Goal: Information Seeking & Learning: Learn about a topic

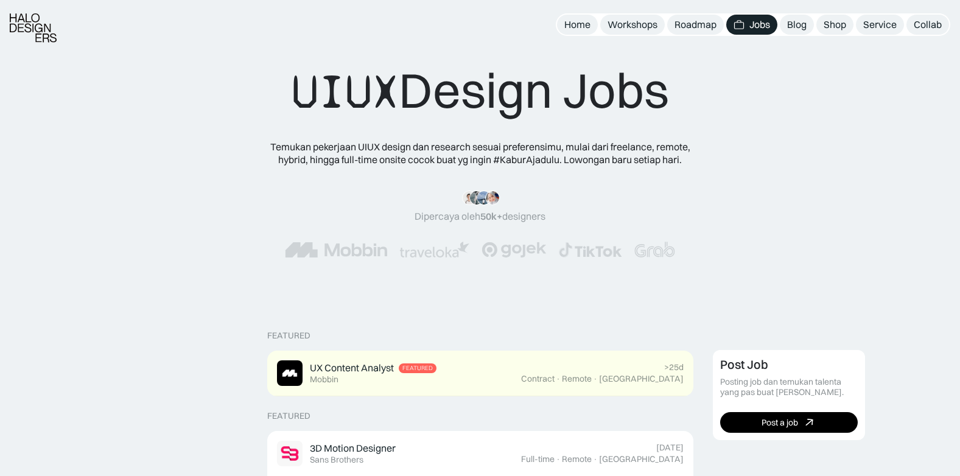
scroll to position [426, 0]
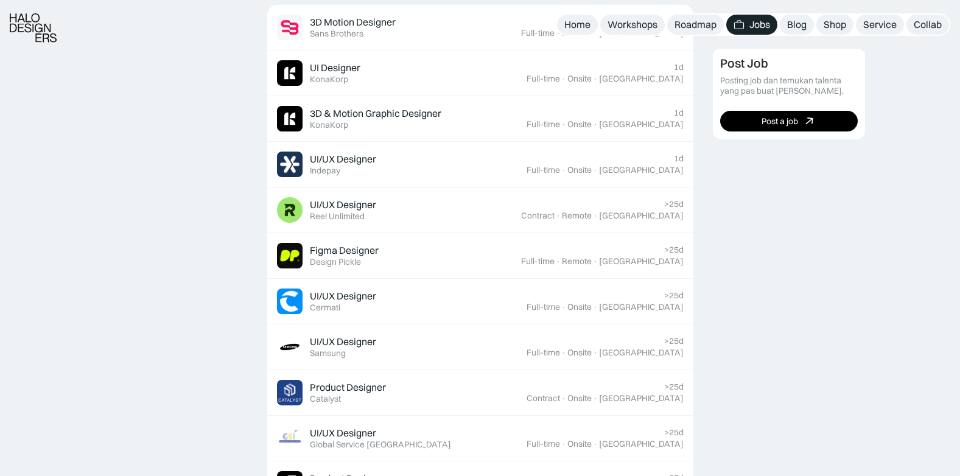
click at [582, 22] on div "Home" at bounding box center [577, 24] width 26 height 13
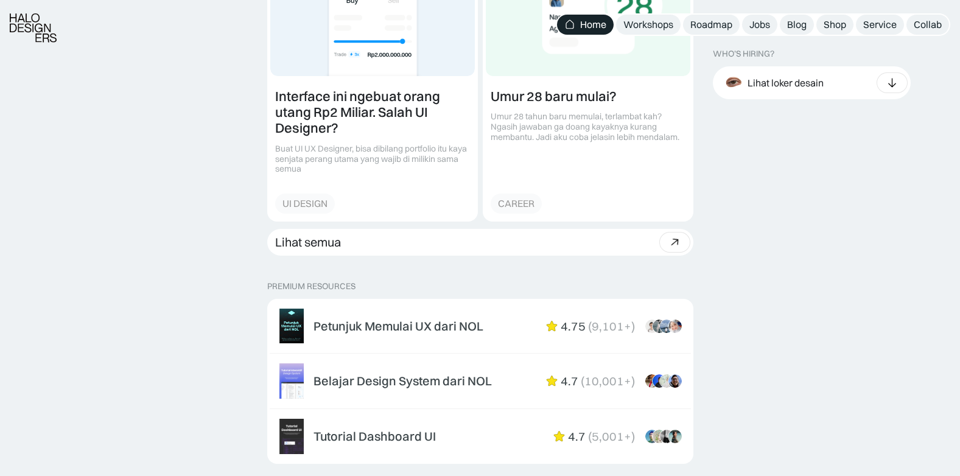
scroll to position [1766, 0]
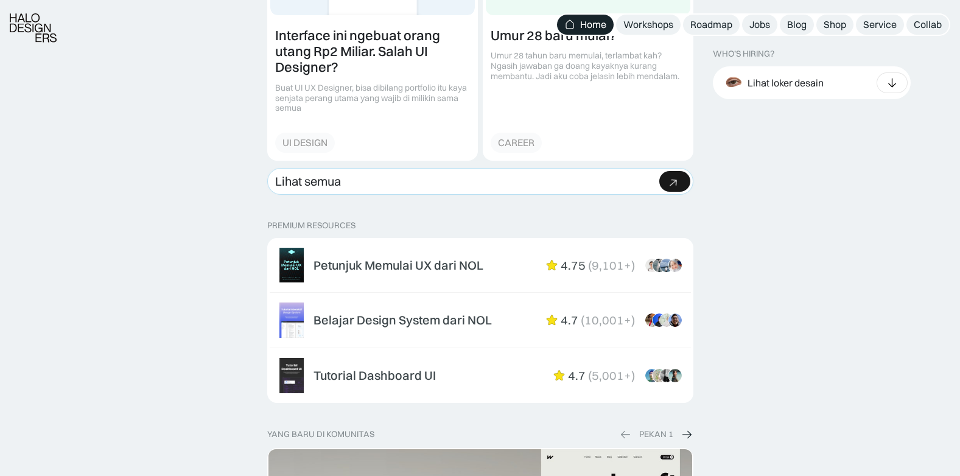
click at [300, 186] on div "Lihat semua" at bounding box center [308, 181] width 66 height 15
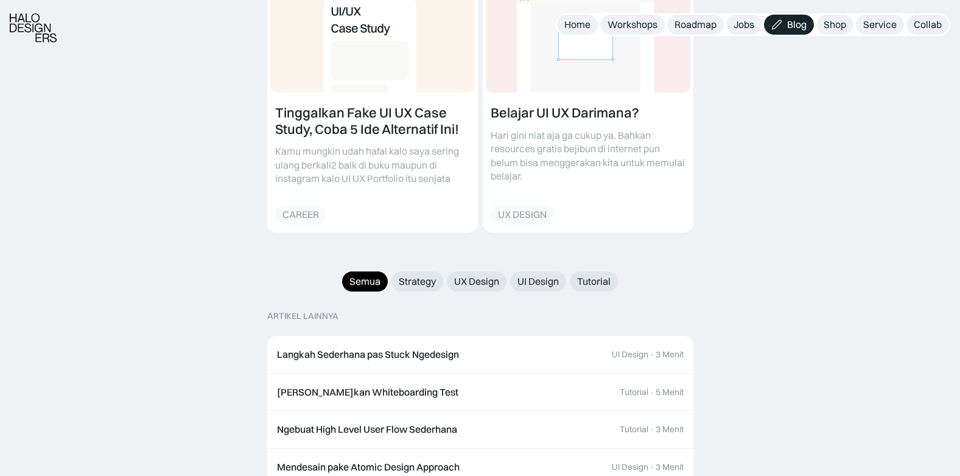
scroll to position [1279, 0]
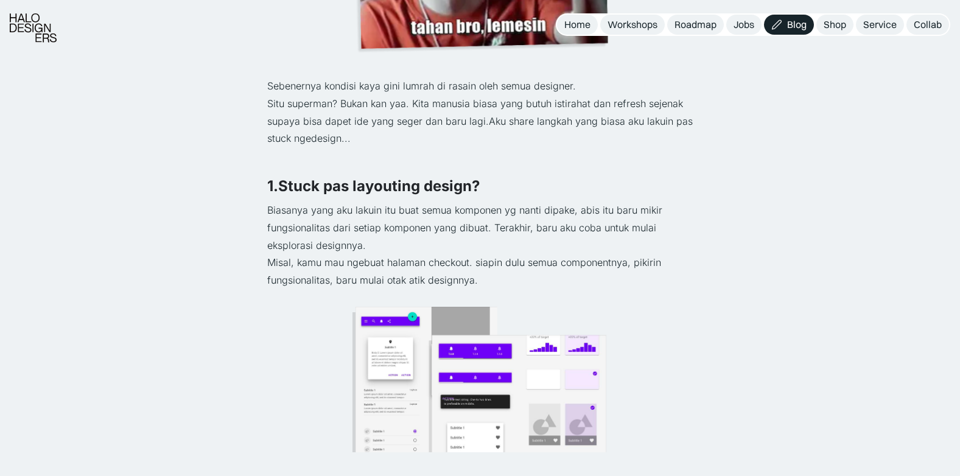
scroll to position [426, 0]
